Goal: Task Accomplishment & Management: Complete application form

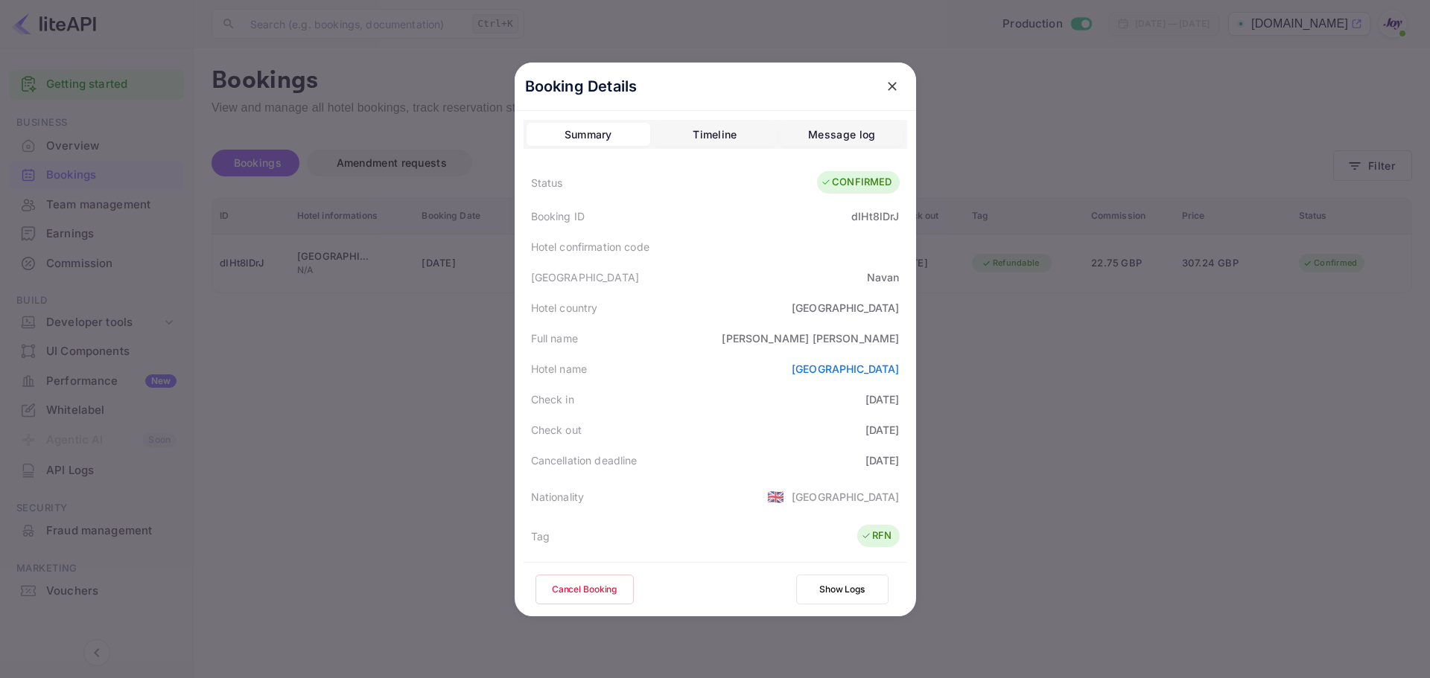
scroll to position [331, 0]
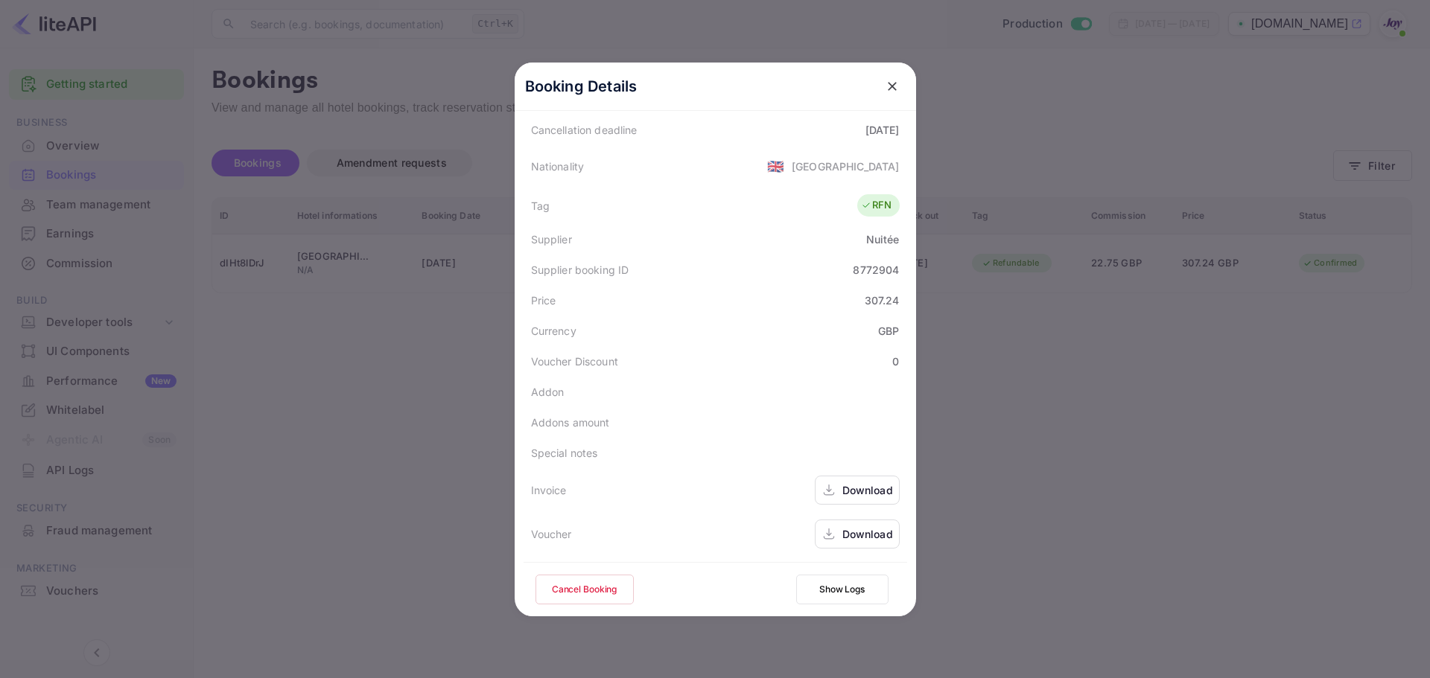
click at [885, 93] on icon "close" at bounding box center [892, 86] width 15 height 15
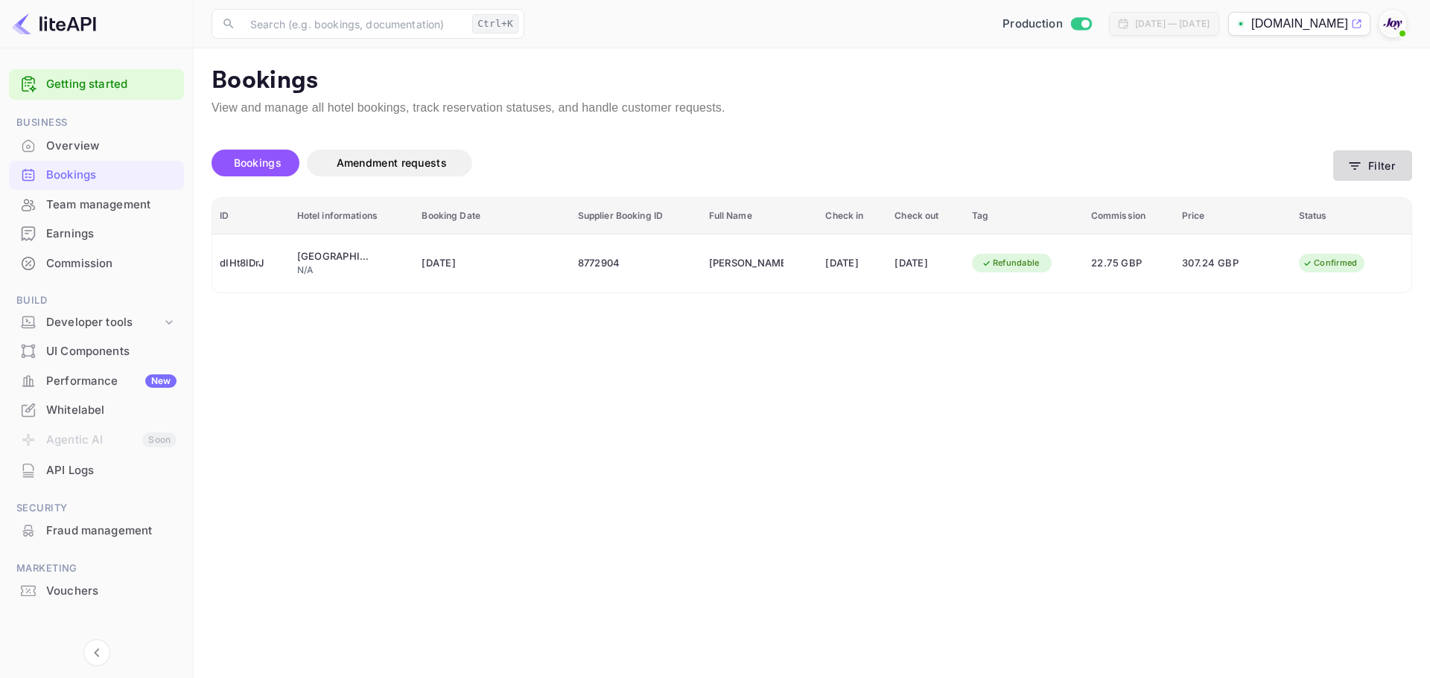
click at [1365, 171] on button "Filter" at bounding box center [1372, 165] width 79 height 31
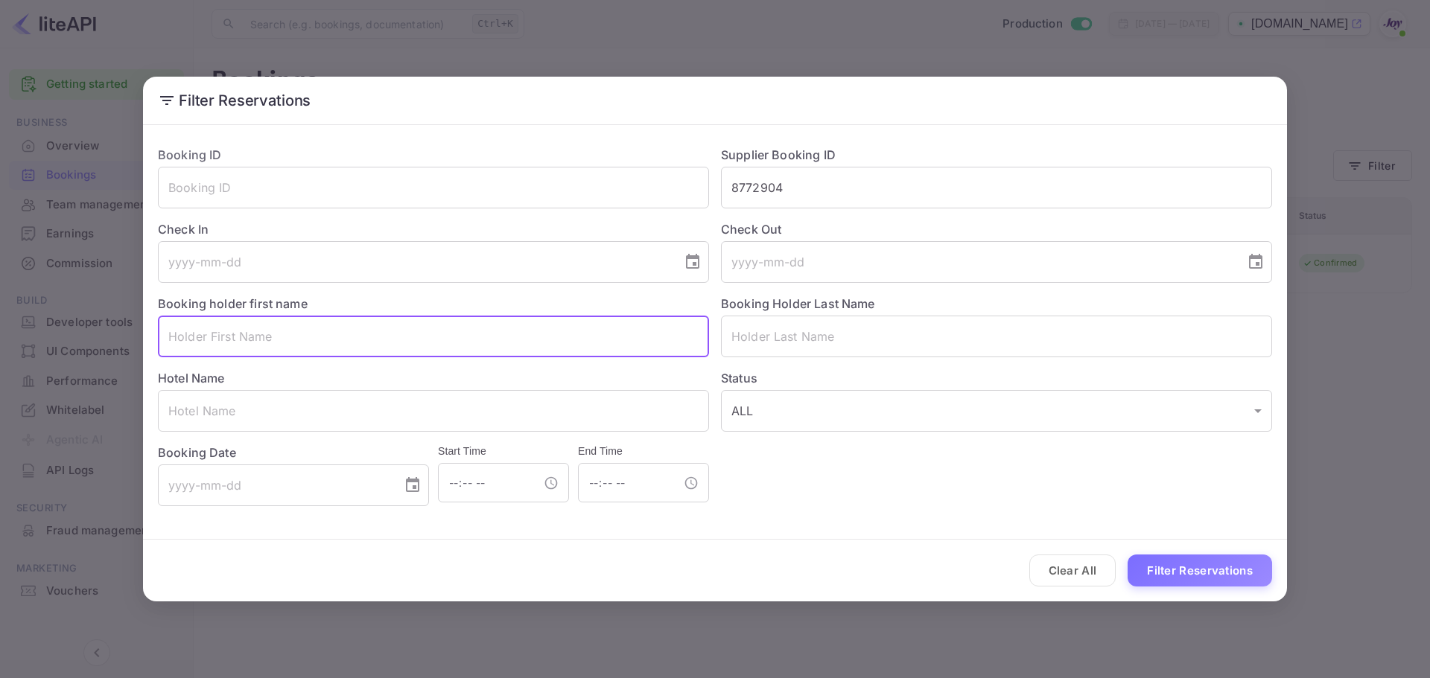
click at [325, 341] on input "text" at bounding box center [433, 337] width 551 height 42
paste input "[PERSON_NAME]"
type input "[PERSON_NAME]"
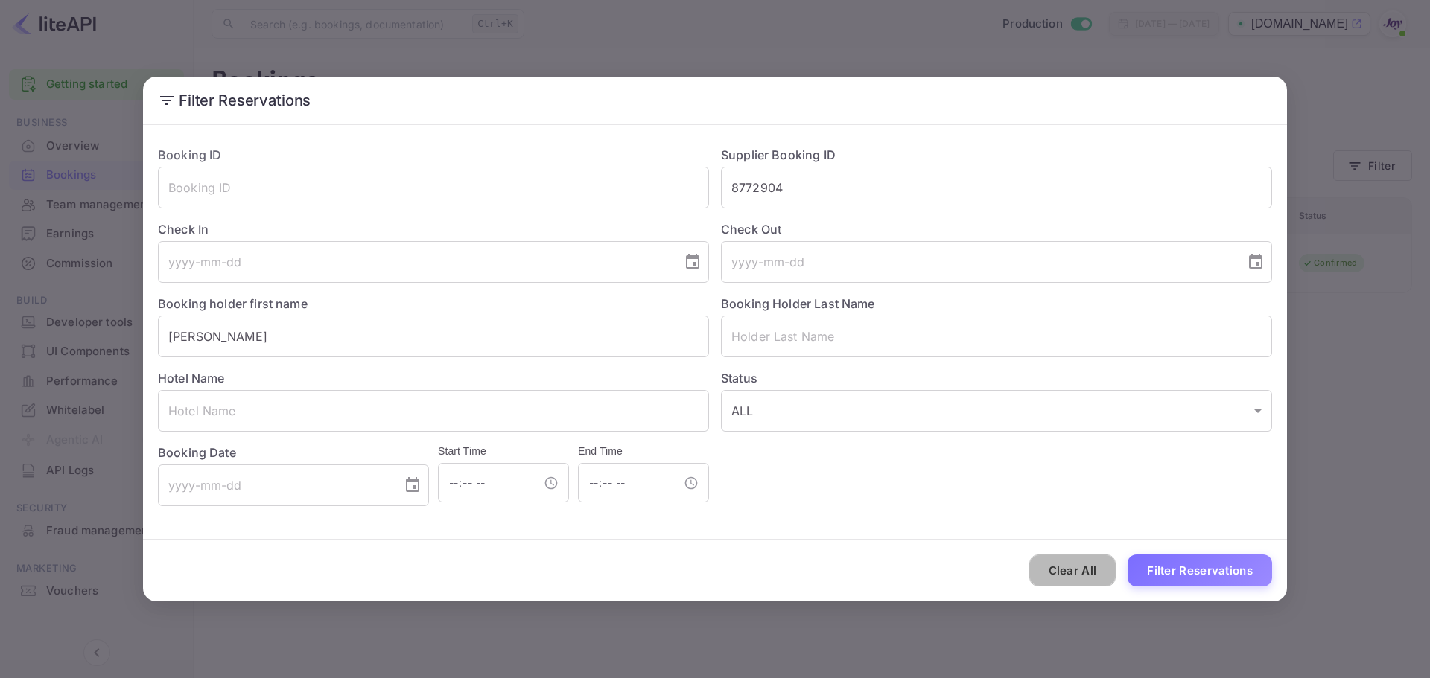
click at [1066, 582] on button "Clear All" at bounding box center [1072, 571] width 87 height 32
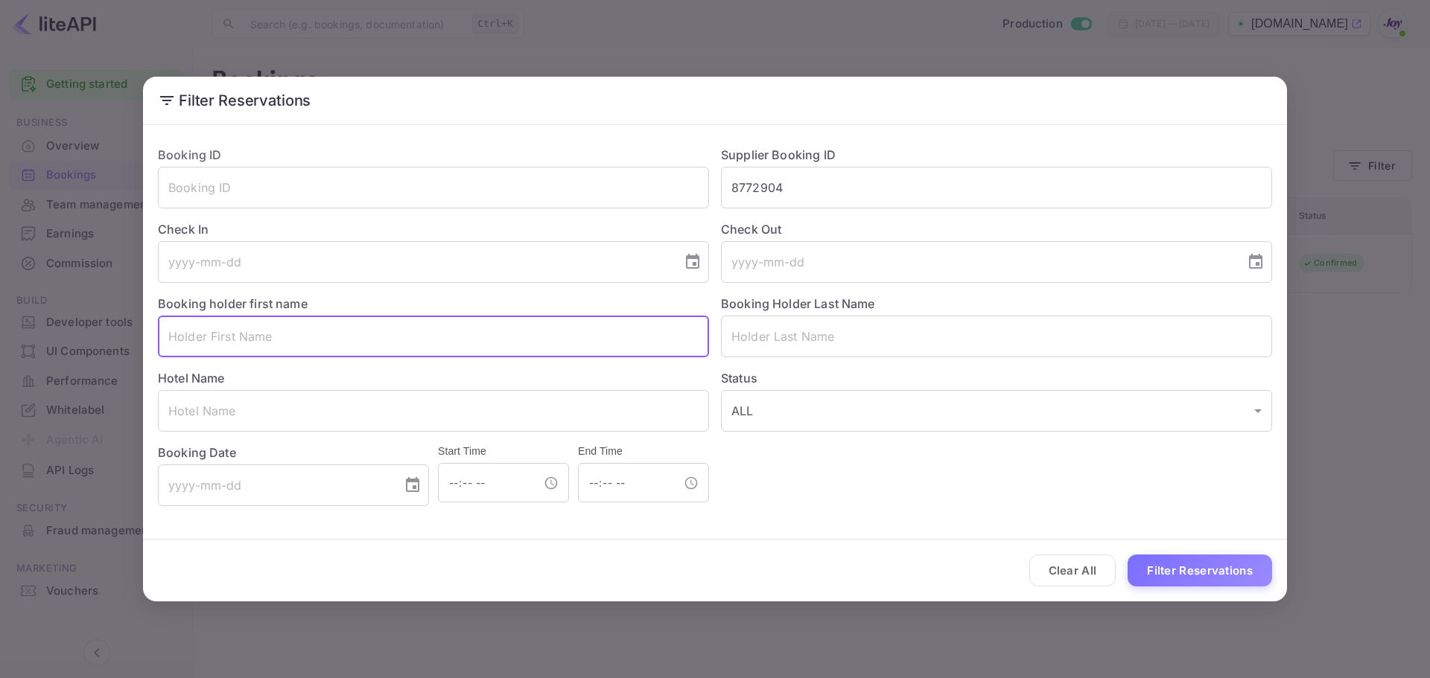
click at [331, 351] on input "text" at bounding box center [433, 337] width 551 height 42
paste input "[PERSON_NAME]"
type input "[PERSON_NAME]"
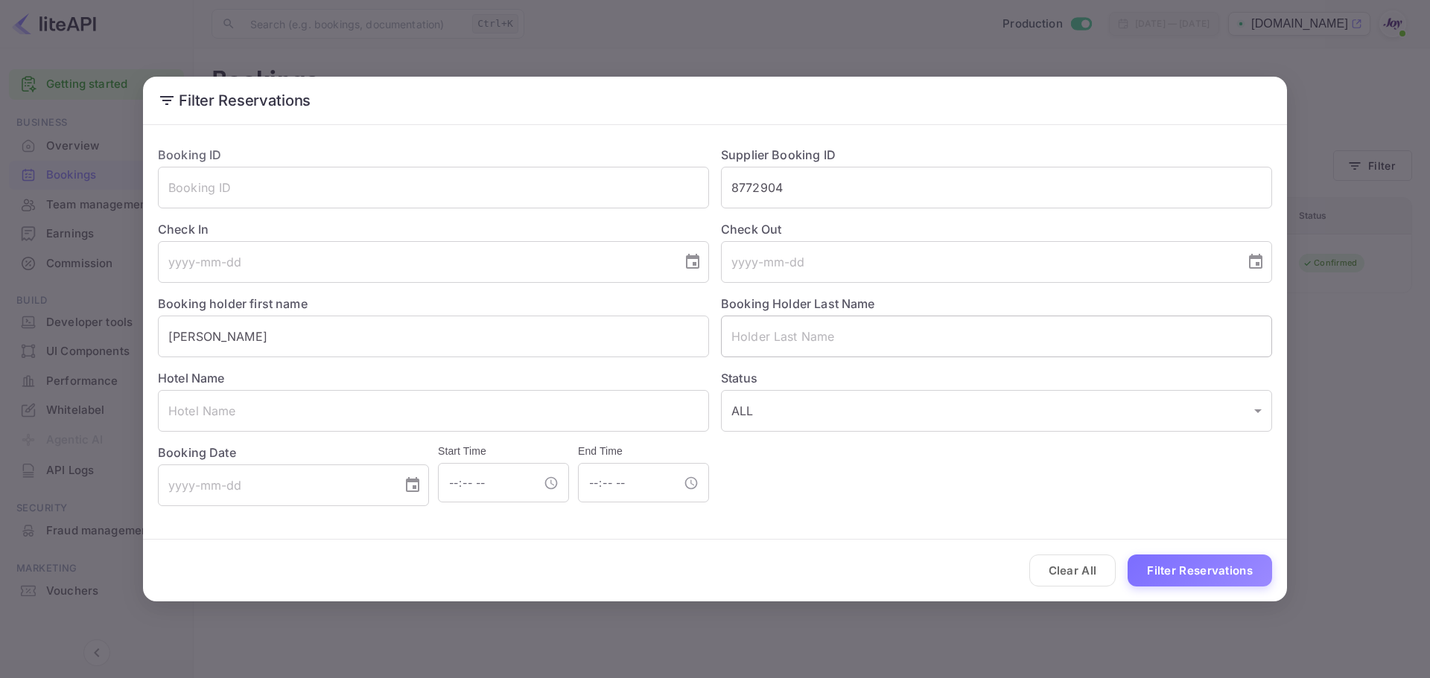
click at [943, 337] on input "text" at bounding box center [996, 337] width 551 height 42
paste input "[PERSON_NAME]"
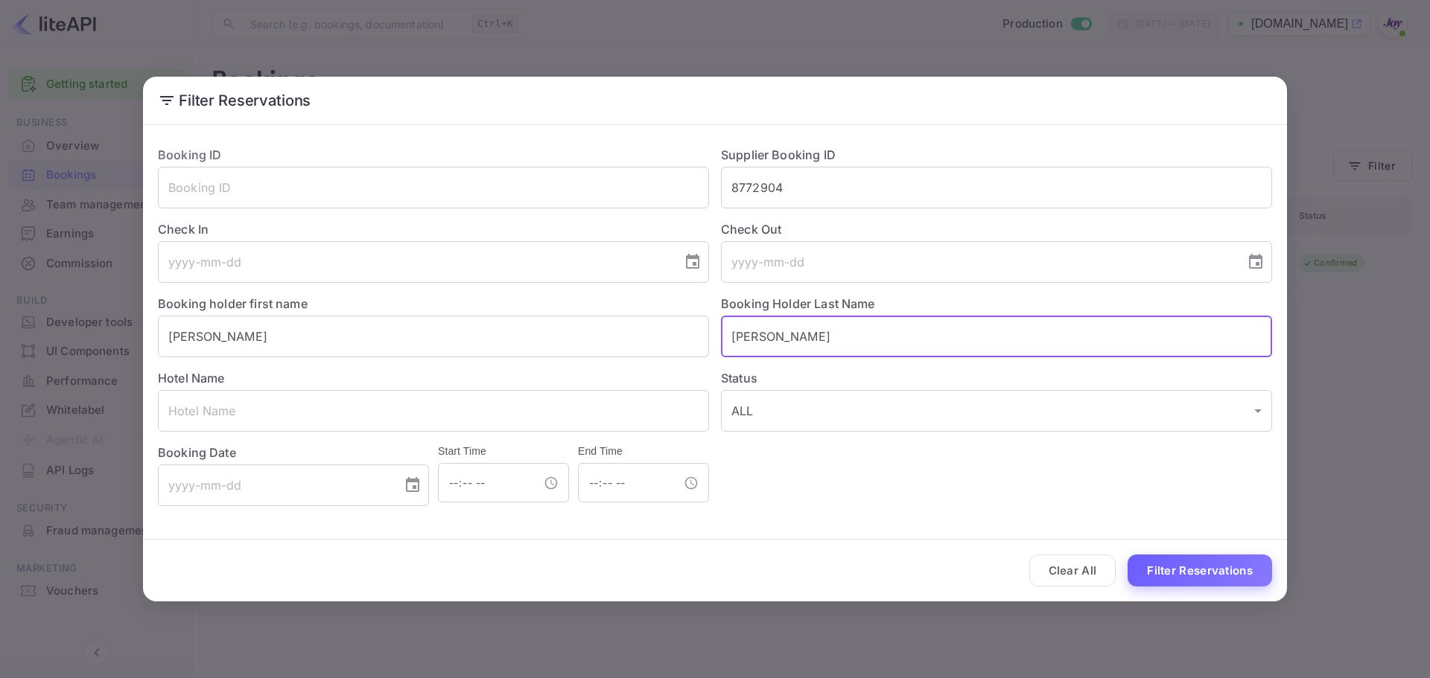
type input "[PERSON_NAME]"
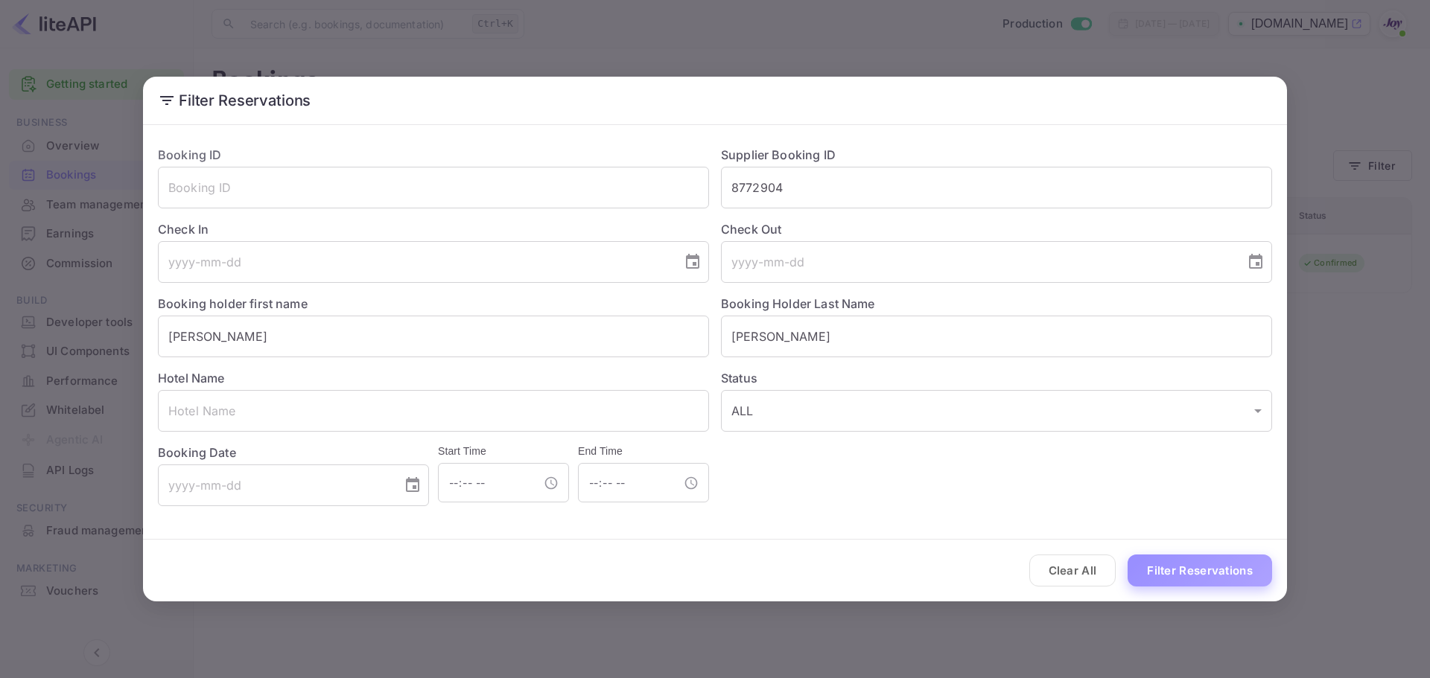
click at [1217, 570] on button "Filter Reservations" at bounding box center [1199, 571] width 144 height 32
